Goal: Task Accomplishment & Management: Complete application form

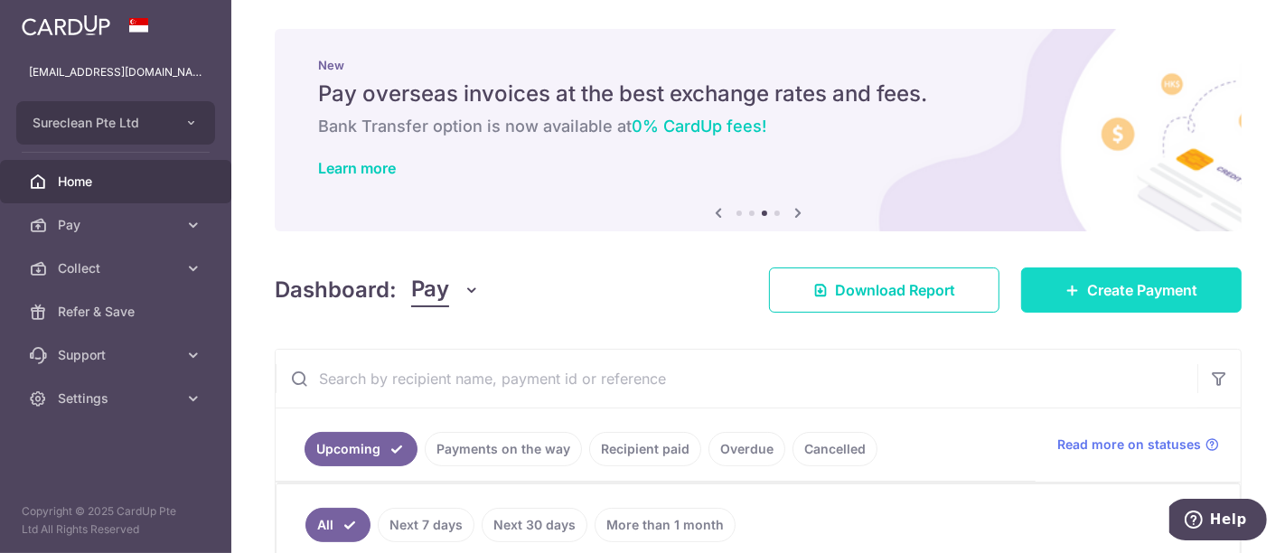
click at [1114, 287] on span "Create Payment" at bounding box center [1142, 290] width 110 height 22
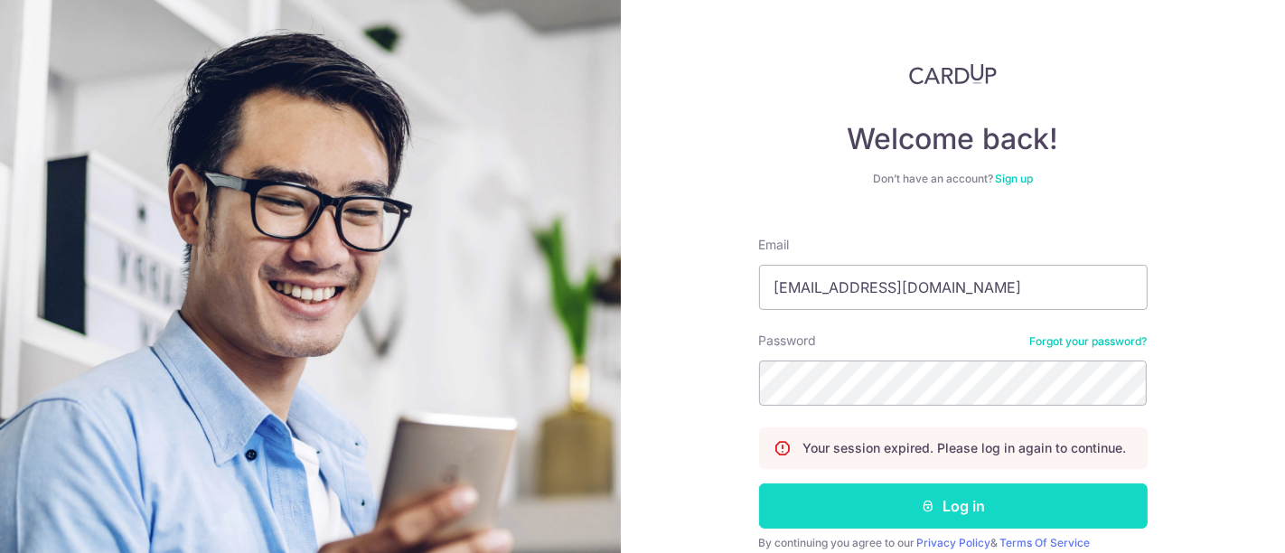
click at [958, 502] on button "Log in" at bounding box center [953, 506] width 389 height 45
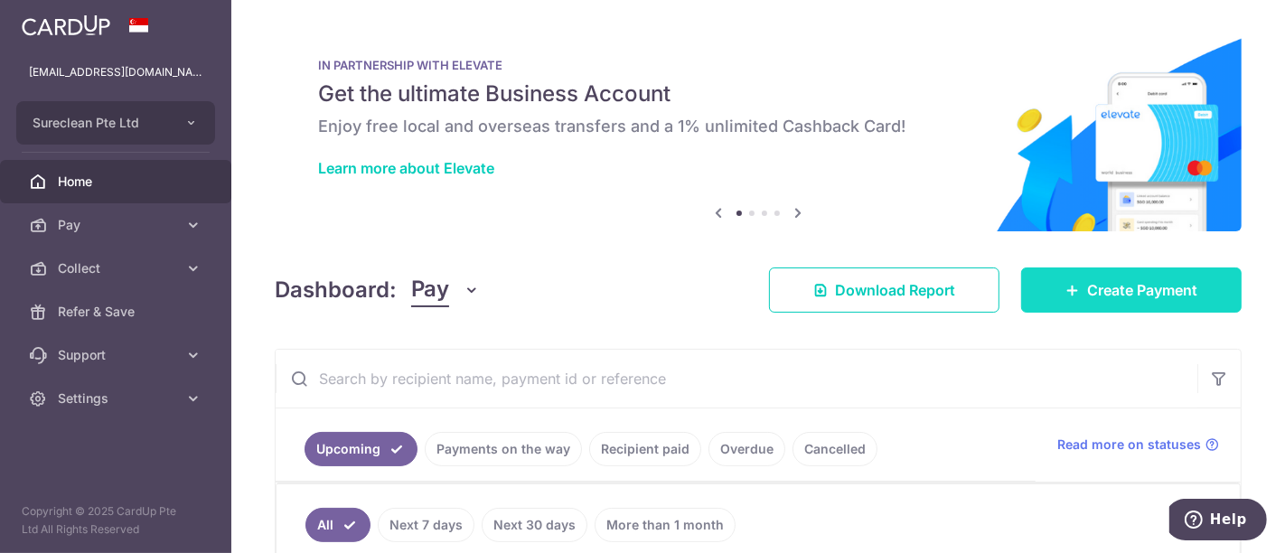
click at [1119, 287] on span "Create Payment" at bounding box center [1142, 290] width 110 height 22
